Goal: Information Seeking & Learning: Learn about a topic

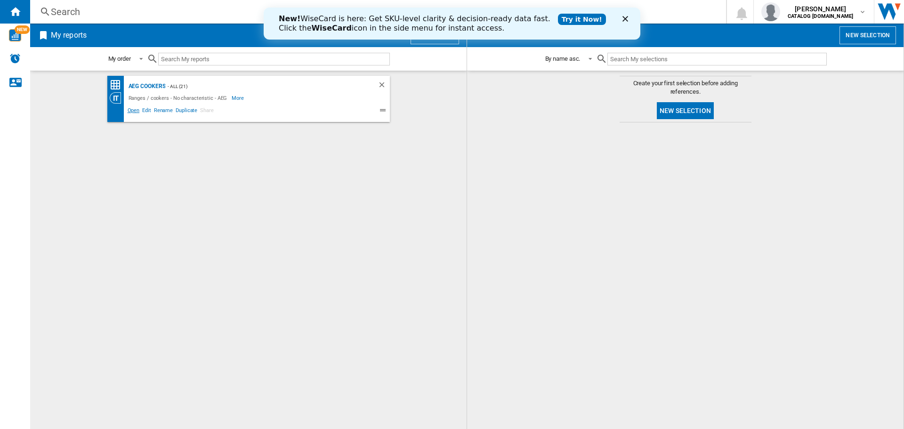
click at [137, 109] on span "Open" at bounding box center [133, 111] width 15 height 11
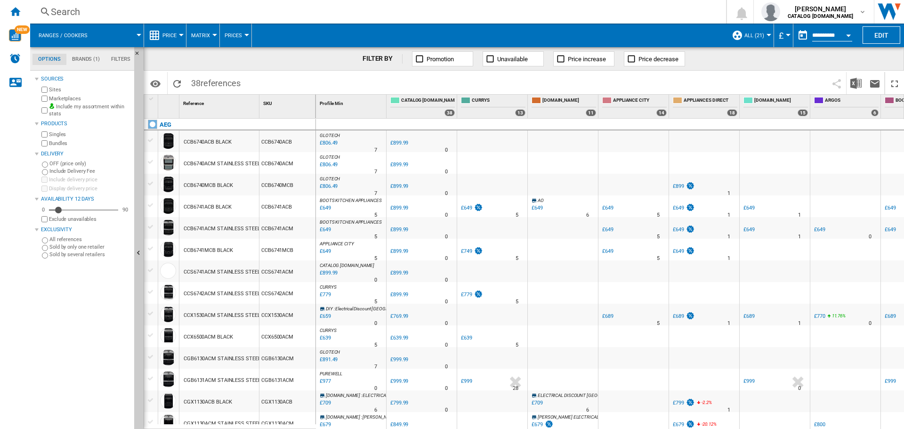
click at [210, 206] on div "CCB6741ACB BLACK" at bounding box center [208, 207] width 48 height 22
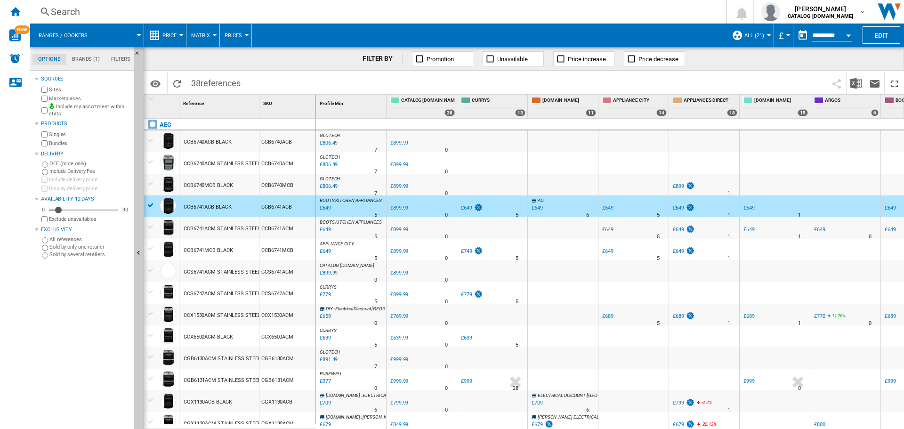
click at [207, 205] on div "CCB6741ACB BLACK" at bounding box center [208, 207] width 48 height 22
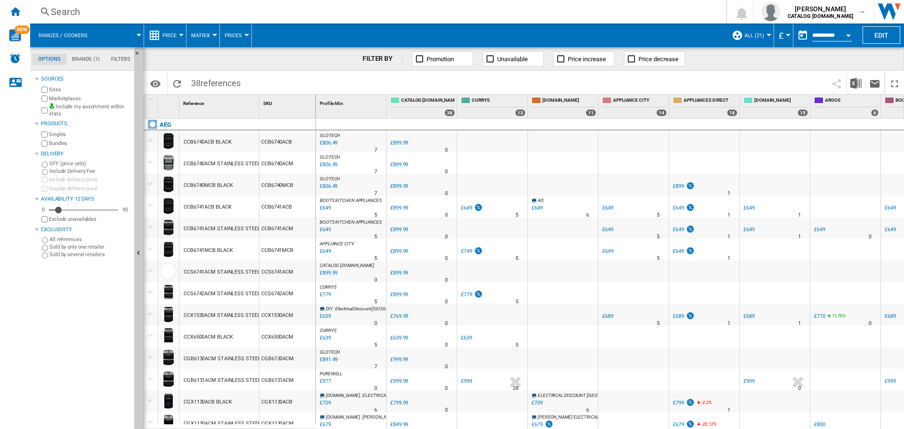
click at [192, 205] on div "CCB6741ACB BLACK" at bounding box center [208, 207] width 48 height 22
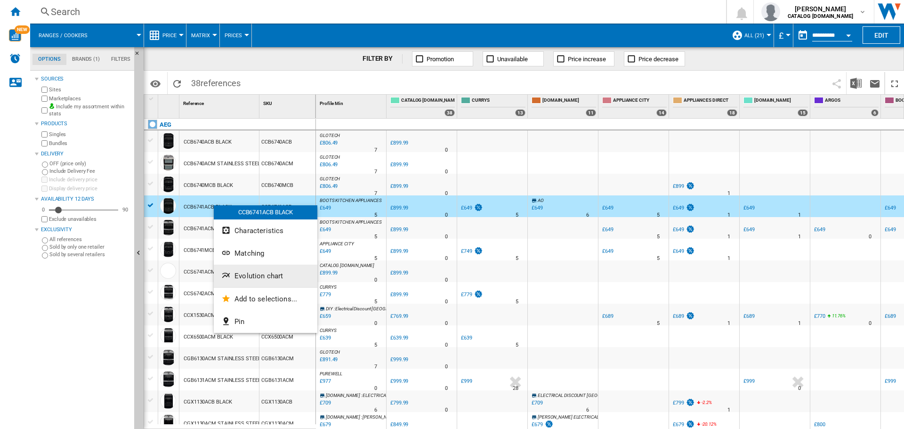
click at [260, 276] on span "Evolution chart" at bounding box center [259, 276] width 49 height 8
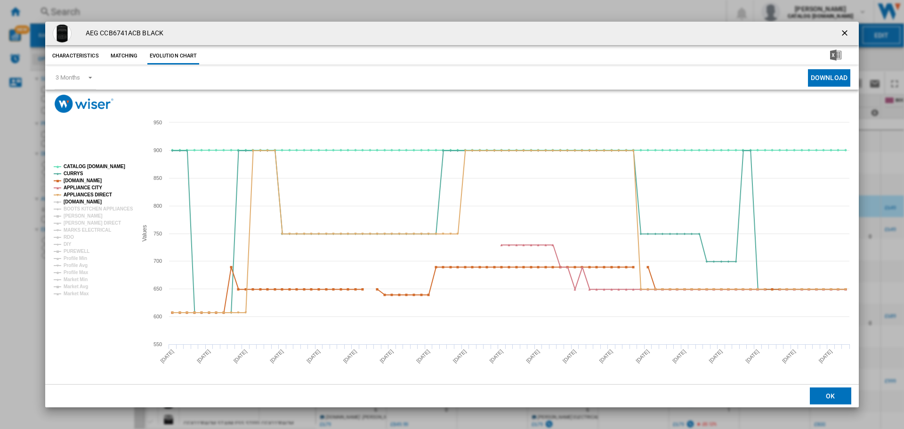
click at [80, 202] on tspan "[DOMAIN_NAME]" at bounding box center [83, 201] width 38 height 5
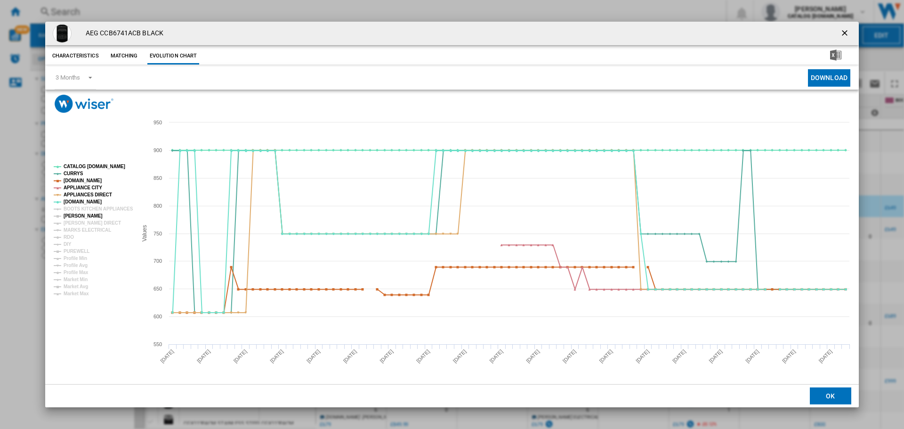
click at [81, 217] on tspan "[PERSON_NAME]" at bounding box center [83, 215] width 39 height 5
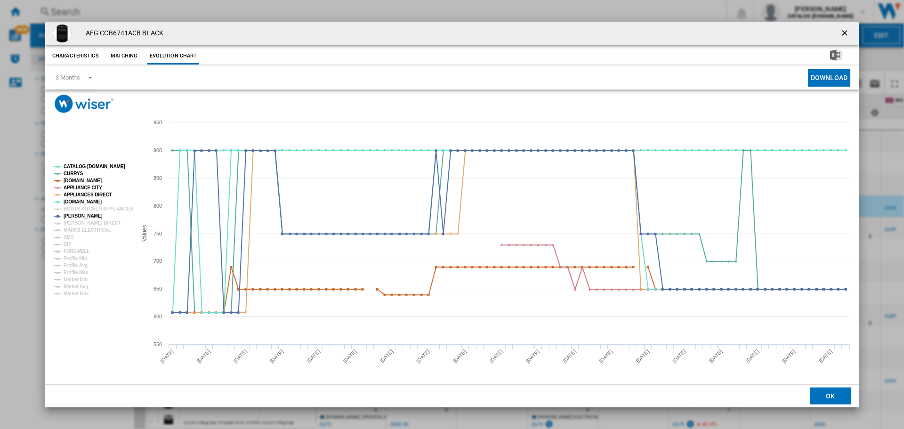
click at [845, 32] on ng-md-icon "getI18NText('BUTTONS.CLOSE_DIALOG')" at bounding box center [845, 33] width 11 height 11
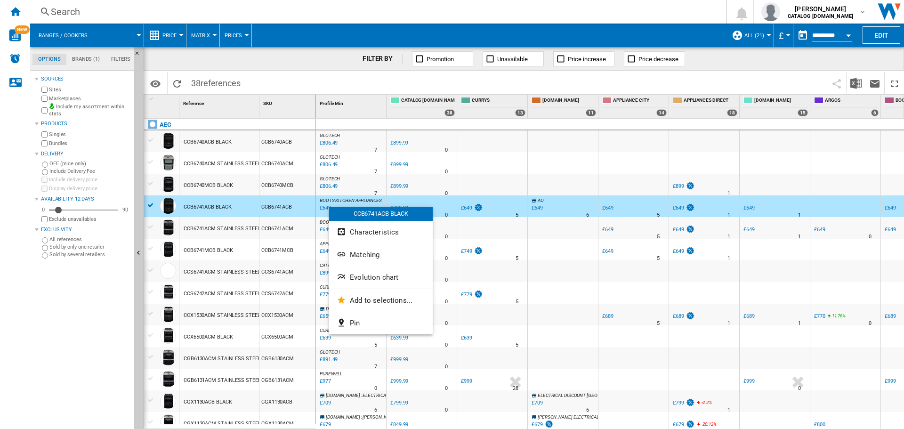
click at [325, 207] on div at bounding box center [452, 214] width 904 height 429
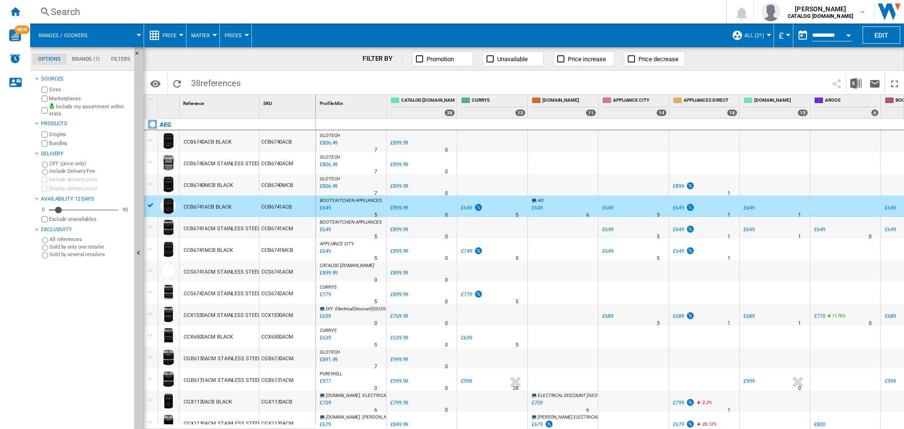
click at [328, 208] on div "£649" at bounding box center [324, 207] width 13 height 9
click at [149, 205] on div at bounding box center [151, 205] width 10 height 8
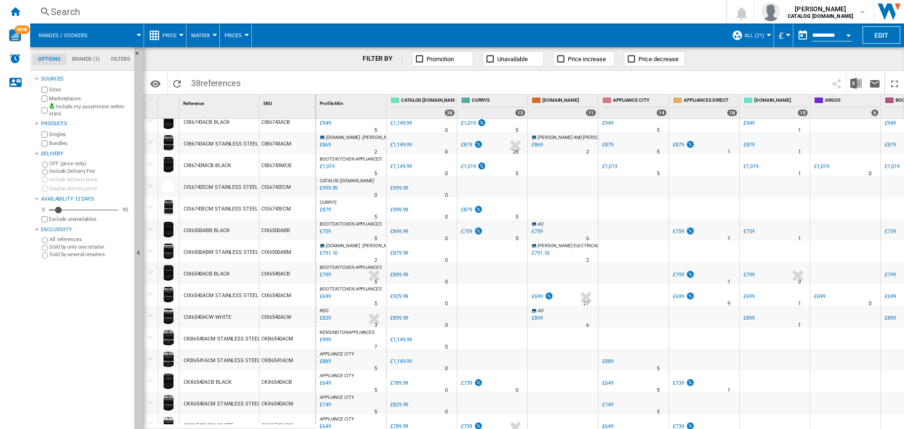
scroll to position [529, 0]
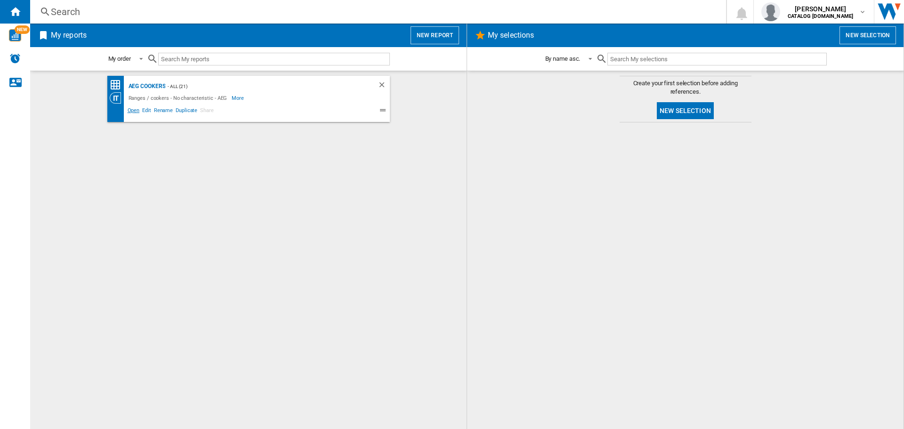
click at [133, 110] on span "Open" at bounding box center [133, 111] width 15 height 11
